Goal: Task Accomplishment & Management: Manage account settings

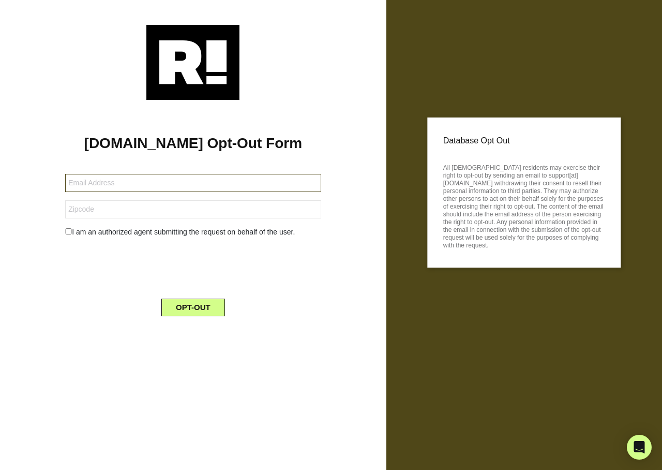
type input "[EMAIL_ADDRESS][DOMAIN_NAME]"
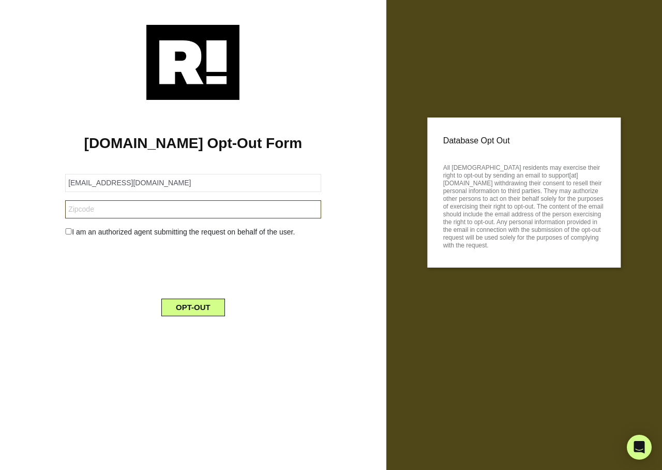
type input "85040"
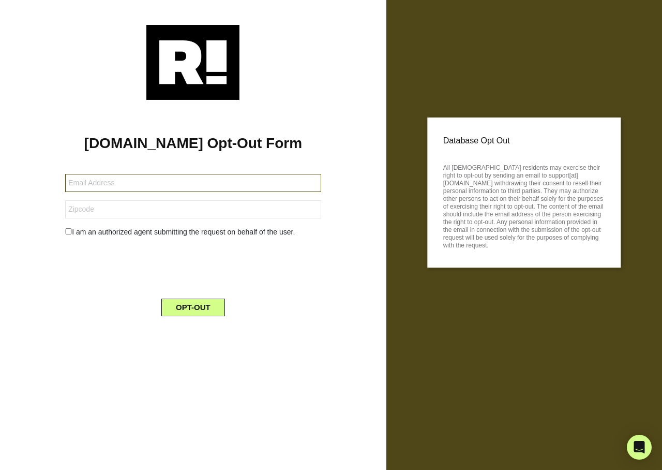
type input "[EMAIL_ADDRESS][DOMAIN_NAME]"
type input "63841"
